Goal: Information Seeking & Learning: Learn about a topic

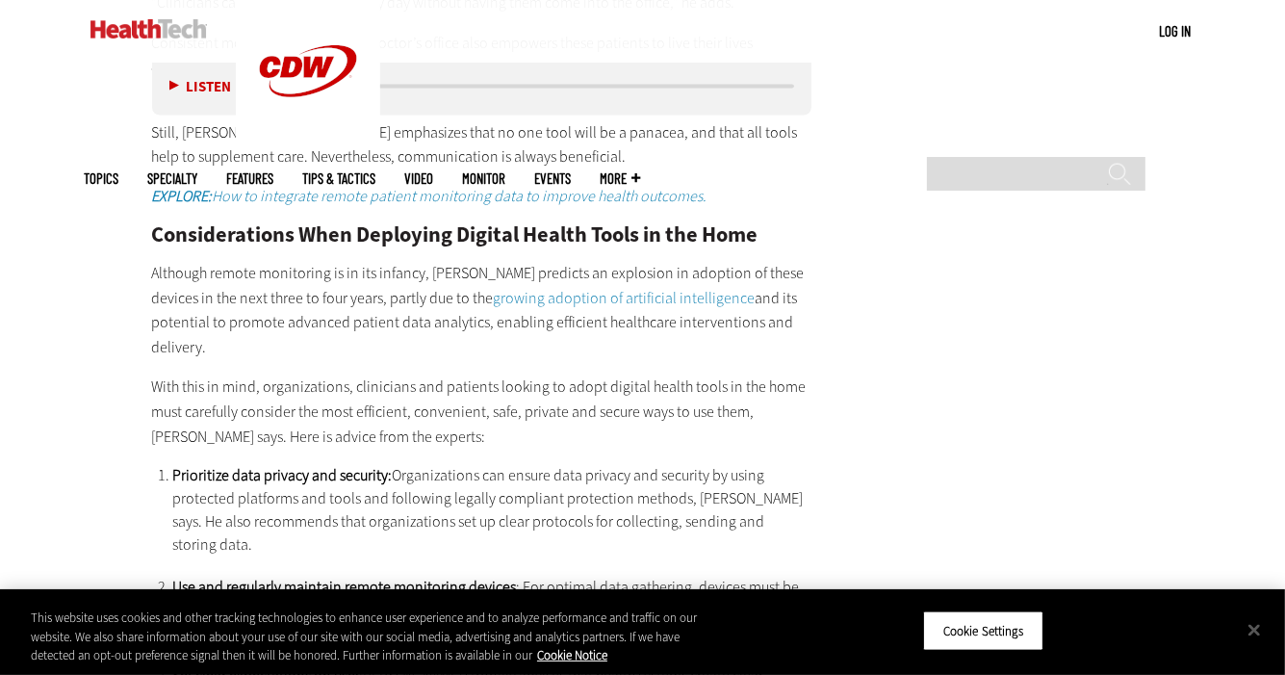
scroll to position [3028, 0]
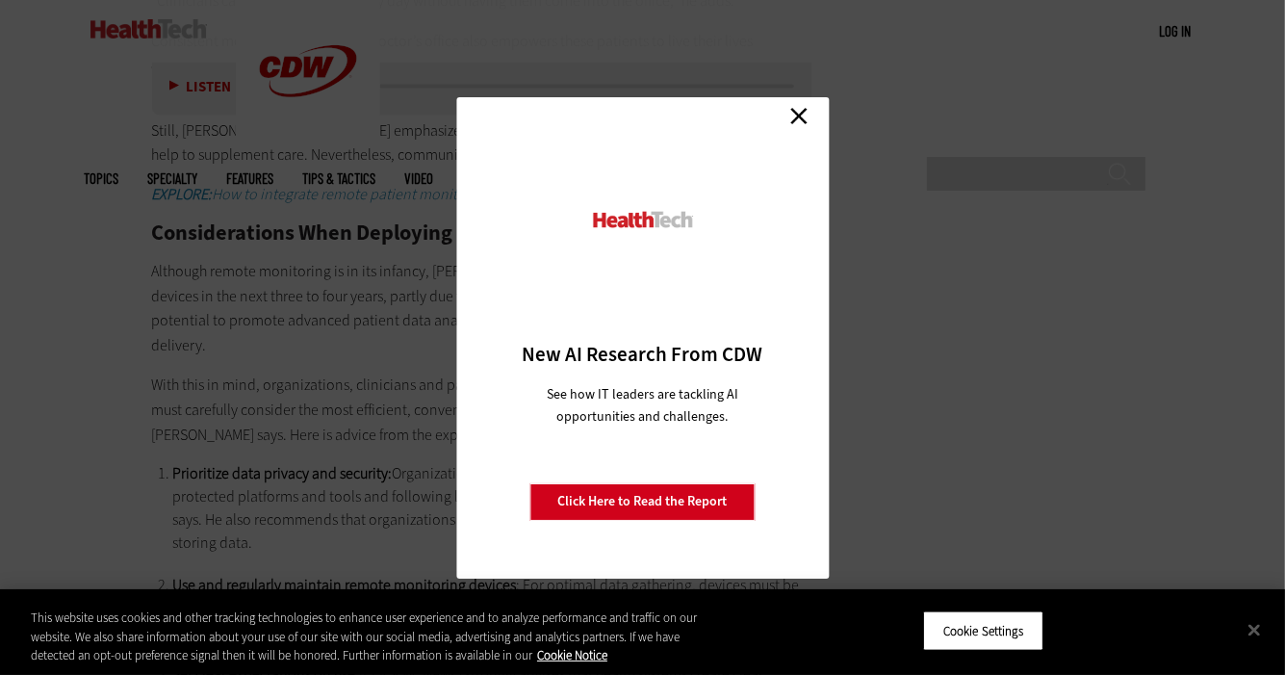
click at [794, 113] on link "Close" at bounding box center [799, 116] width 29 height 29
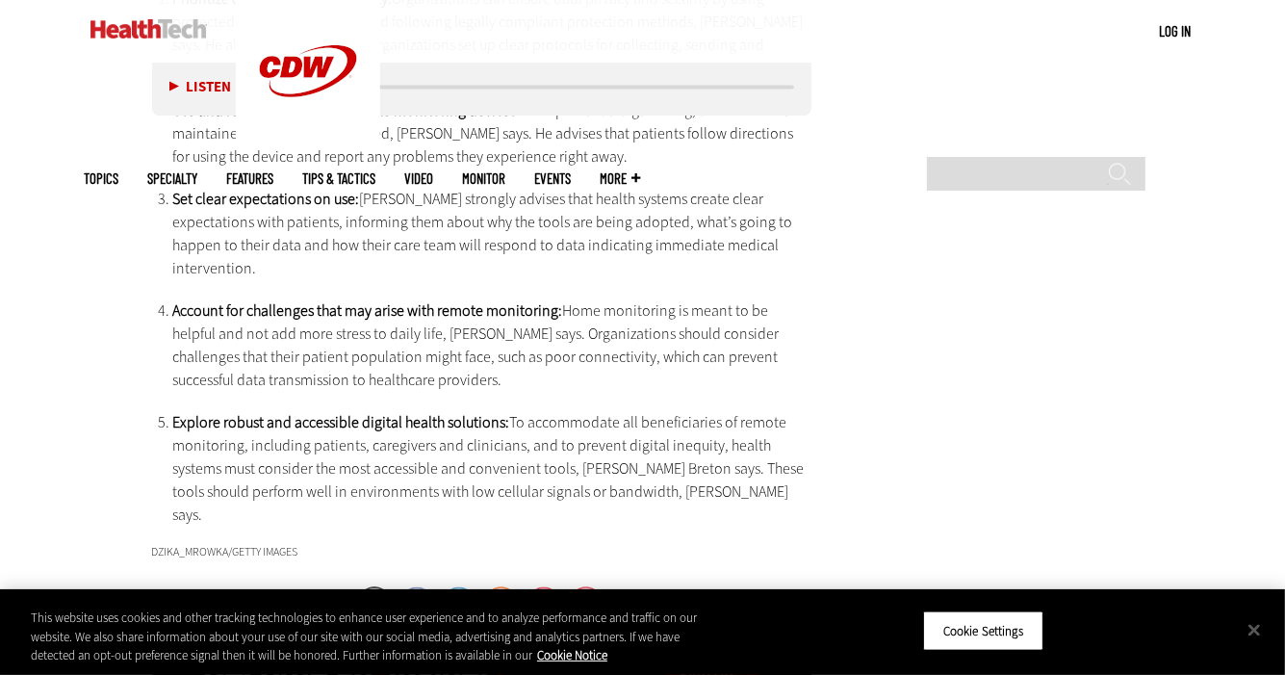
scroll to position [3503, 0]
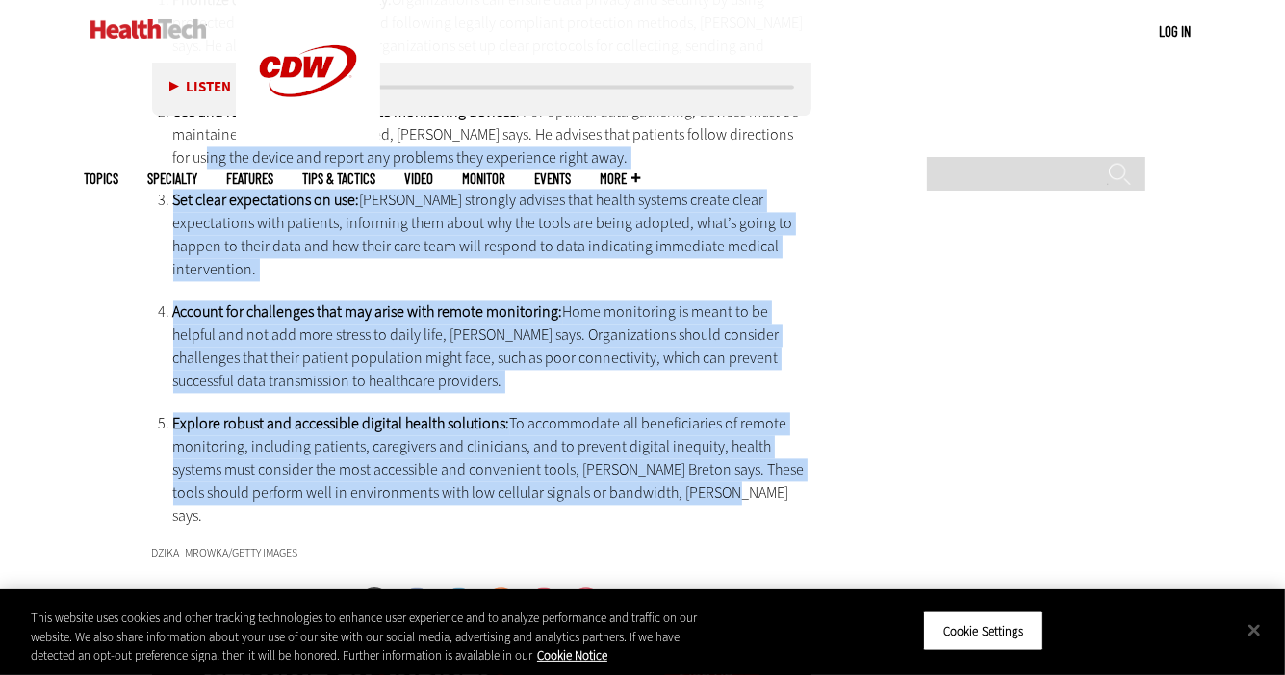
drag, startPoint x: 717, startPoint y: 396, endPoint x: 56, endPoint y: 76, distance: 734.5
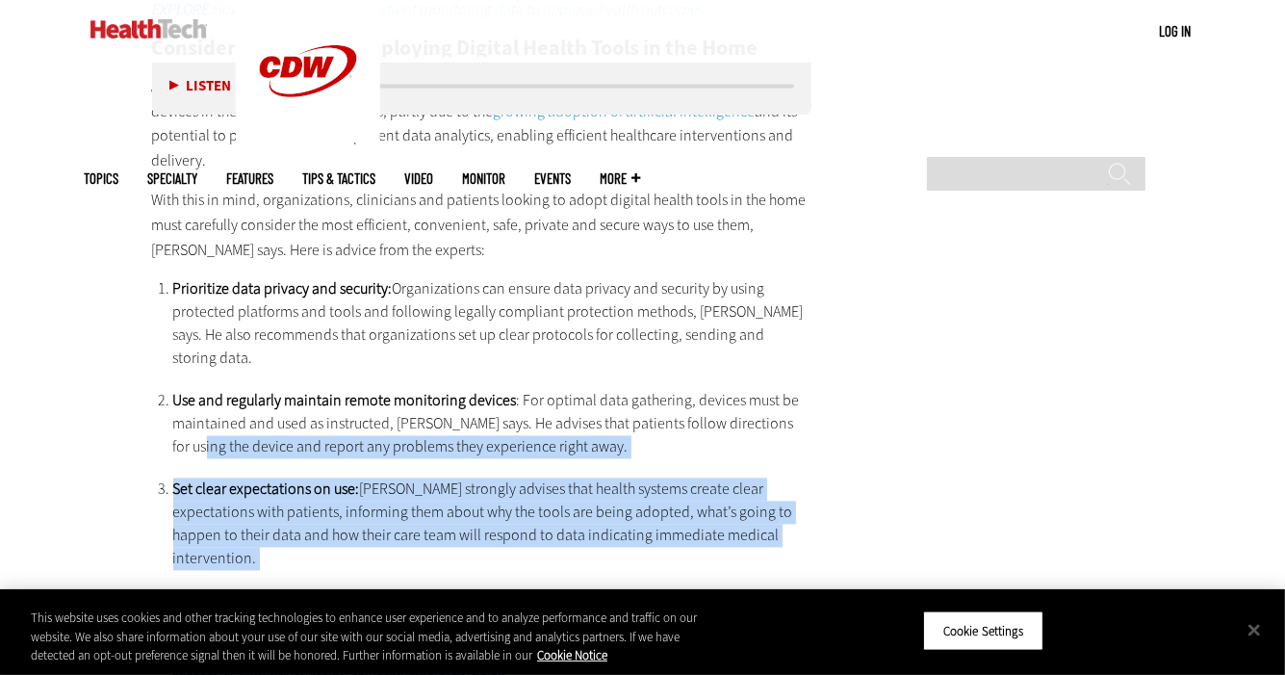
scroll to position [3211, 0]
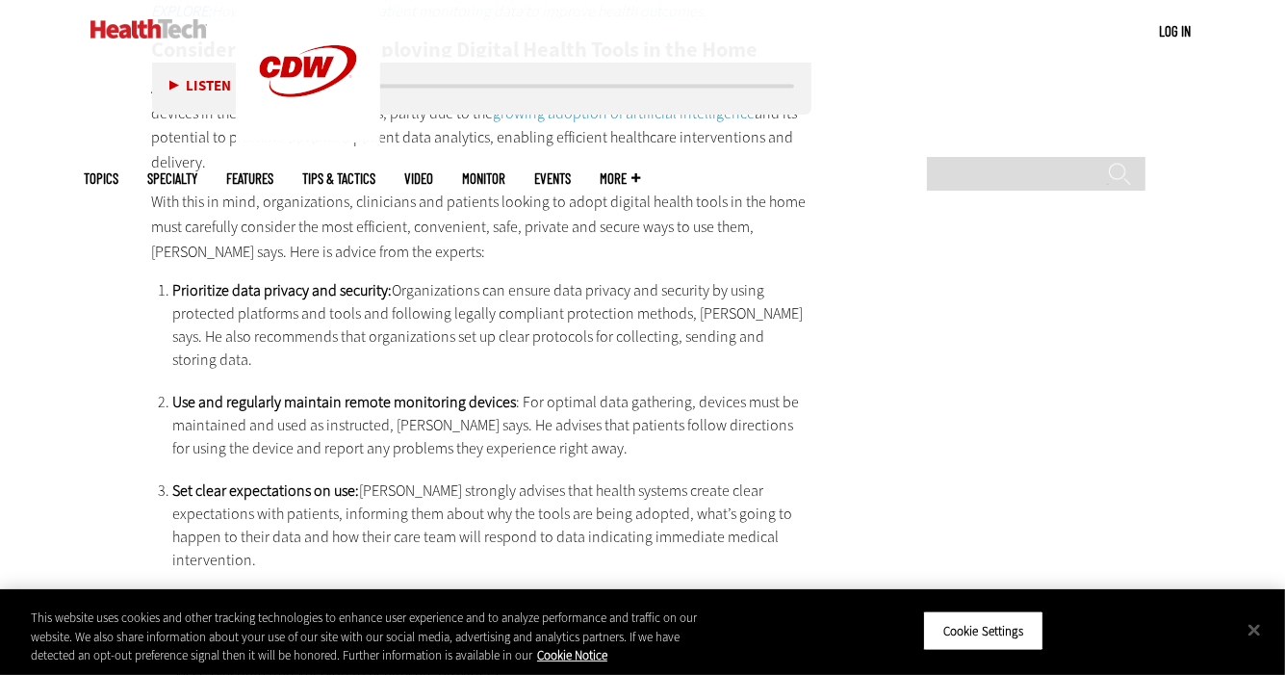
click at [236, 206] on p "With this in mind, organizations, clinicians and patients looking to adopt digi…" at bounding box center [482, 228] width 660 height 74
drag, startPoint x: 138, startPoint y: 151, endPoint x: 423, endPoint y: 567, distance: 504.1
copy div "Lore ipsu do sita, consecteturad, elitseddoe tem incididu utlabor et dolor magn…"
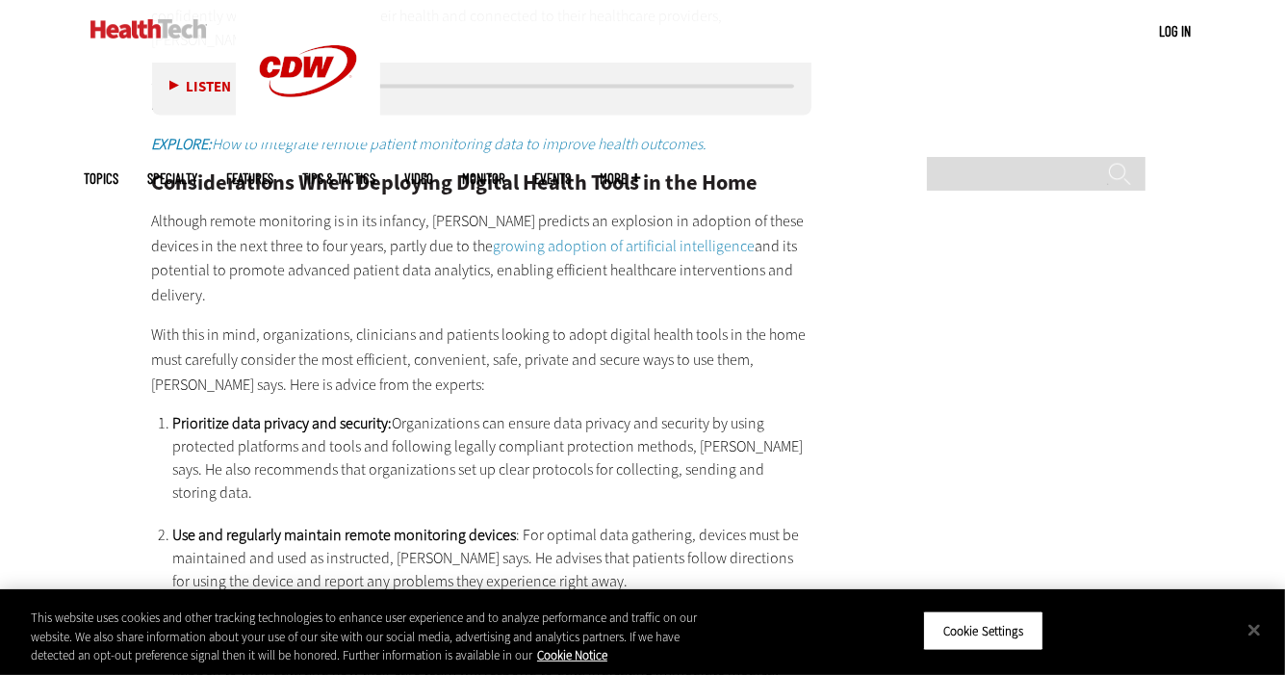
scroll to position [3080, 0]
click at [168, 208] on p "Although remote monitoring is in its infancy, Schwamm predicts an explosion in …" at bounding box center [482, 257] width 660 height 98
drag, startPoint x: 142, startPoint y: 195, endPoint x: 809, endPoint y: 246, distance: 669.0
copy p "Although remote monitoring is in its infancy, Schwamm predicts an explosion in …"
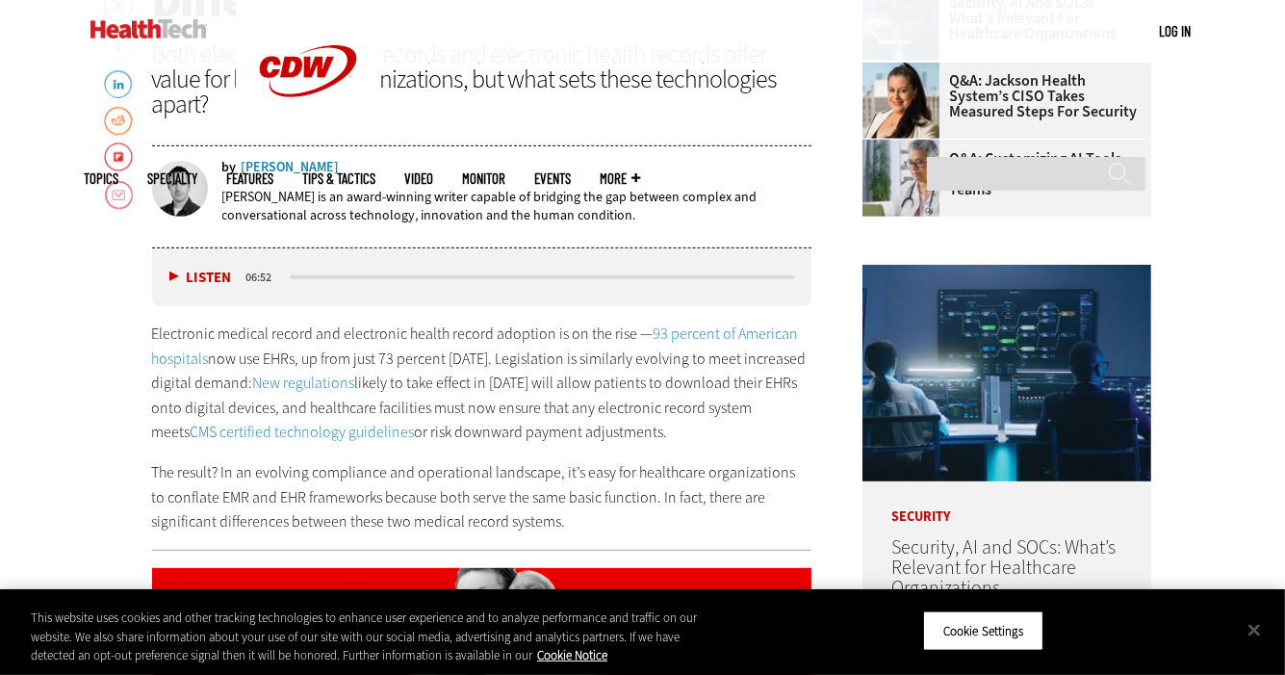
scroll to position [797, 0]
